Goal: Navigation & Orientation: Find specific page/section

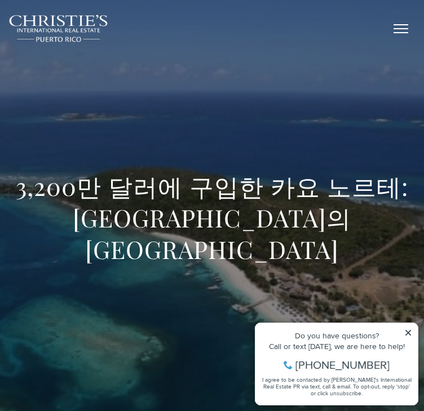
click at [412, 32] on button "button" at bounding box center [400, 28] width 29 height 33
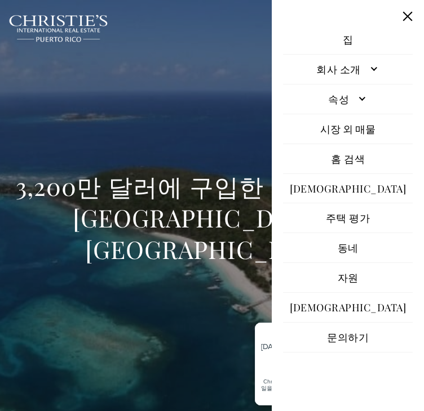
scroll to position [20, 0]
click at [326, 211] on font "주택 평가" at bounding box center [348, 218] width 44 height 14
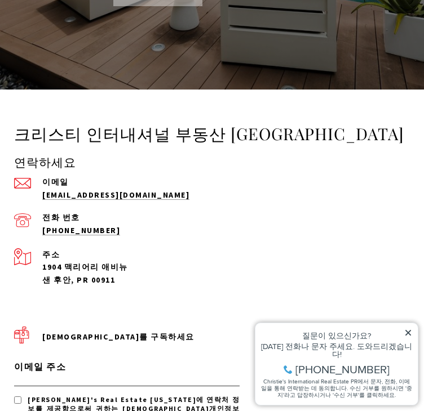
drag, startPoint x: 0, startPoint y: 0, endPoint x: 301, endPoint y: 203, distance: 363.5
click at [301, 203] on div "연락하세요 이메일 [EMAIL_ADDRESS][DOMAIN_NAME] 전화 번호 [PHONE_NUMBER]" at bounding box center [211, 194] width 395 height 83
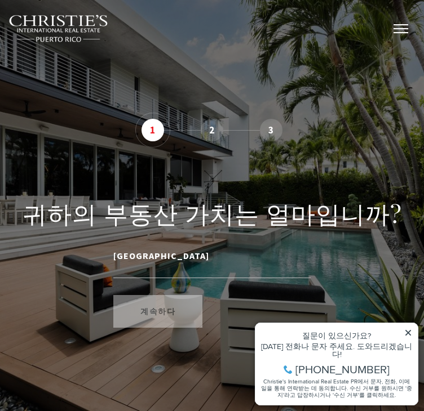
click at [405, 27] on button "button" at bounding box center [400, 28] width 29 height 33
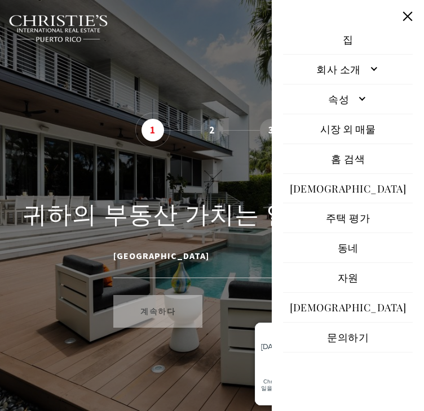
click at [316, 70] on font "회사 소개" at bounding box center [338, 70] width 44 height 14
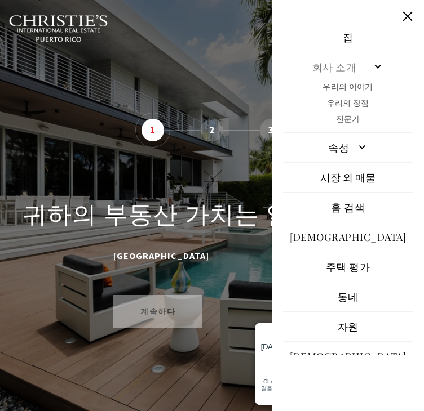
click at [328, 153] on font "속성" at bounding box center [338, 148] width 21 height 14
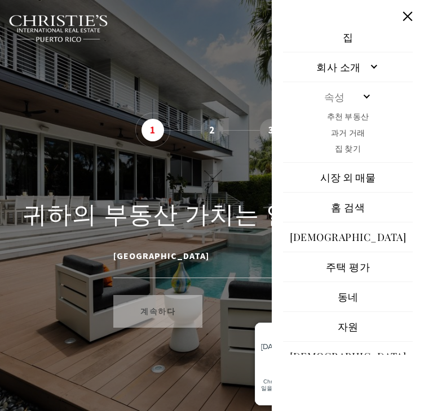
click at [320, 184] on font "시장 외 매물" at bounding box center [347, 178] width 55 height 14
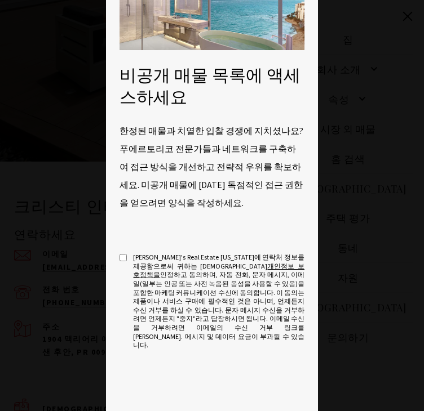
scroll to position [268, 0]
